Goal: Find specific page/section: Find specific page/section

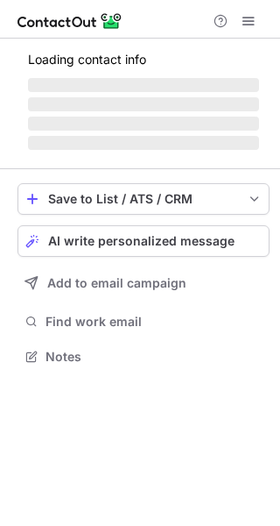
scroll to position [410, 280]
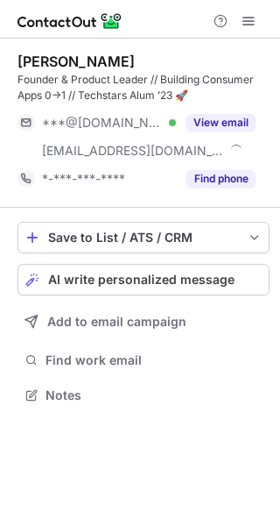
scroll to position [382, 280]
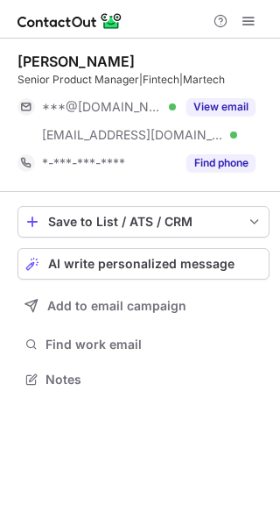
scroll to position [366, 280]
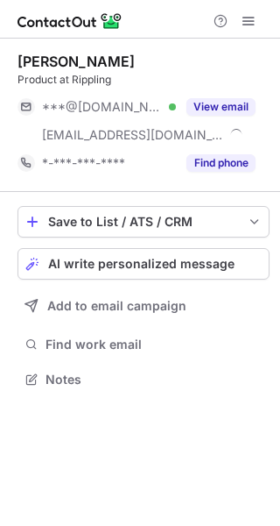
scroll to position [366, 280]
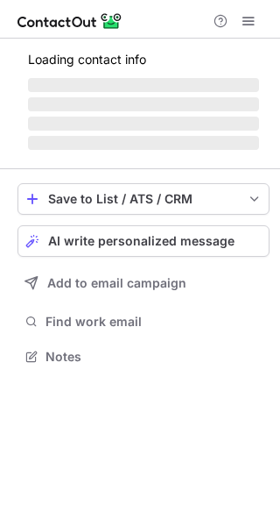
scroll to position [366, 280]
